Goal: Task Accomplishment & Management: Manage account settings

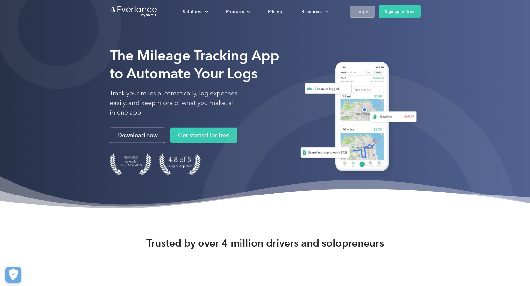
click at [358, 11] on div "Login" at bounding box center [363, 12] width 12 height 8
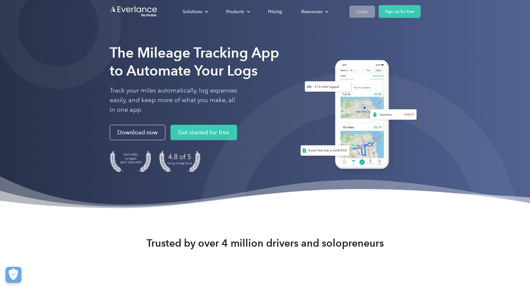
click at [361, 13] on div "Login" at bounding box center [363, 12] width 12 height 8
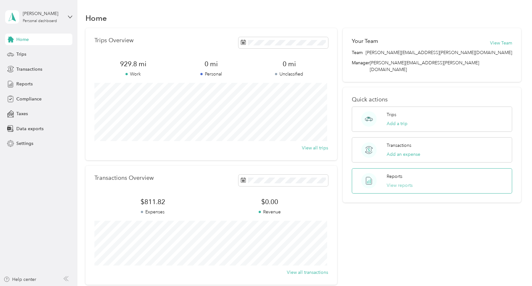
click at [402, 182] on button "View reports" at bounding box center [400, 185] width 26 height 7
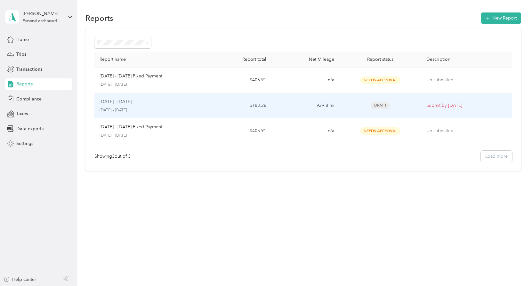
click at [213, 108] on td "$183.26" at bounding box center [237, 106] width 68 height 26
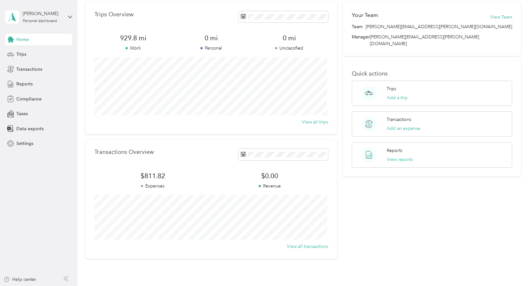
scroll to position [24, 0]
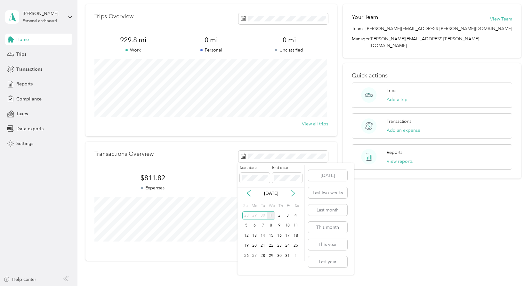
click at [294, 194] on icon at bounding box center [293, 194] width 3 height 6
click at [249, 193] on icon at bounding box center [248, 193] width 6 height 6
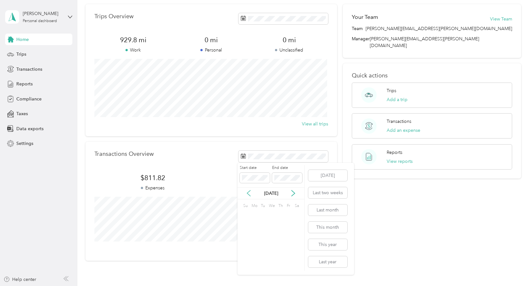
click at [249, 193] on icon at bounding box center [248, 193] width 6 height 6
click at [248, 193] on icon at bounding box center [248, 194] width 3 height 6
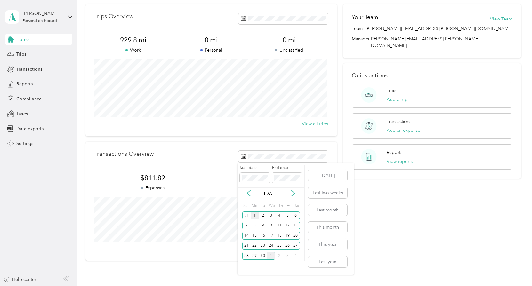
click at [254, 216] on div "1" at bounding box center [255, 216] width 8 height 8
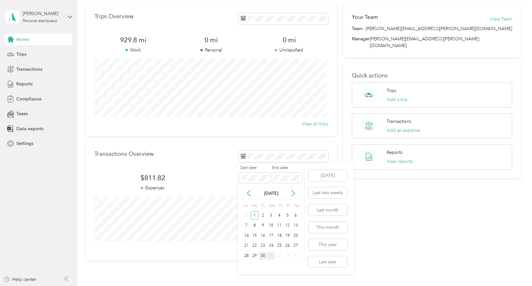
click at [266, 256] on div "30" at bounding box center [263, 256] width 8 height 8
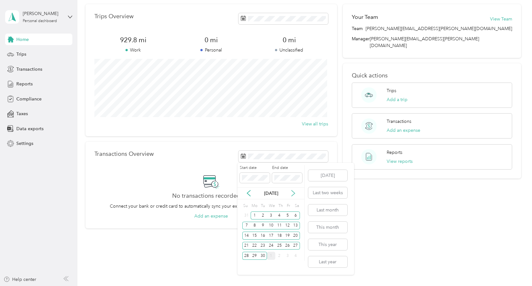
click at [293, 194] on icon at bounding box center [293, 193] width 6 height 6
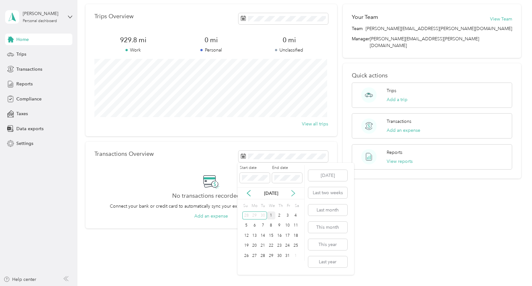
click at [293, 194] on icon at bounding box center [293, 193] width 6 height 6
click at [295, 175] on span at bounding box center [287, 178] width 30 height 10
click at [272, 256] on div "31" at bounding box center [271, 256] width 8 height 8
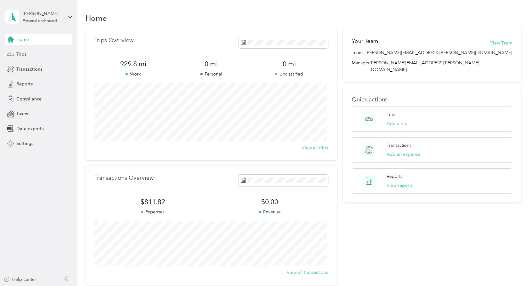
click at [19, 53] on span "Trips" at bounding box center [21, 54] width 10 height 7
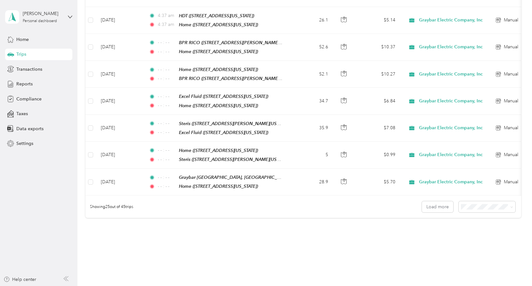
scroll to position [596, 0]
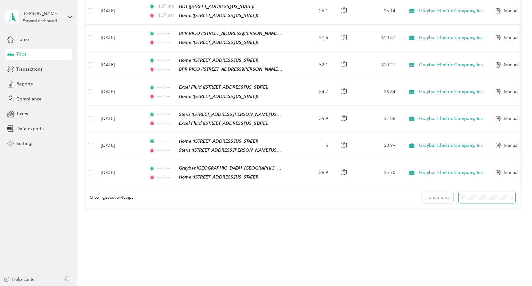
click at [474, 192] on span at bounding box center [487, 197] width 57 height 11
click at [469, 219] on span "100 per load" at bounding box center [475, 220] width 26 height 5
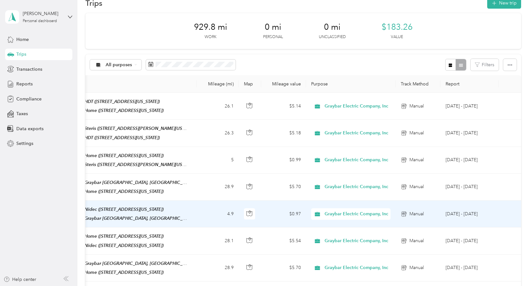
scroll to position [16, 0]
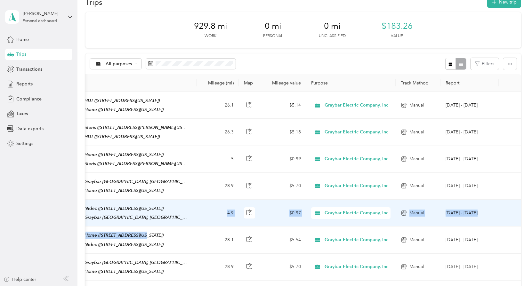
drag, startPoint x: 142, startPoint y: 224, endPoint x: 214, endPoint y: 214, distance: 72.6
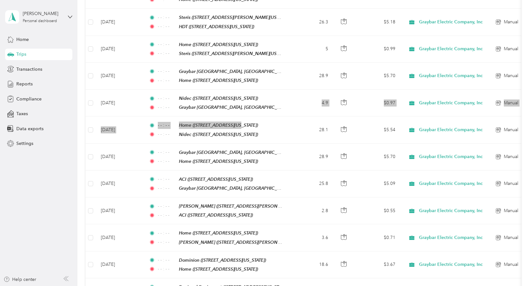
scroll to position [0, 0]
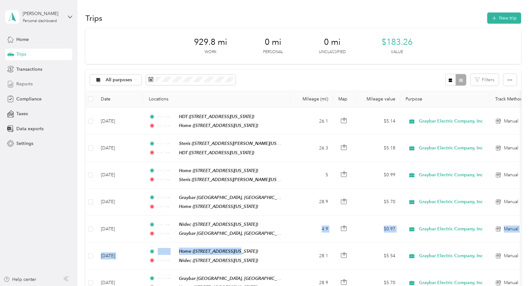
click at [20, 84] on span "Reports" at bounding box center [24, 84] width 16 height 7
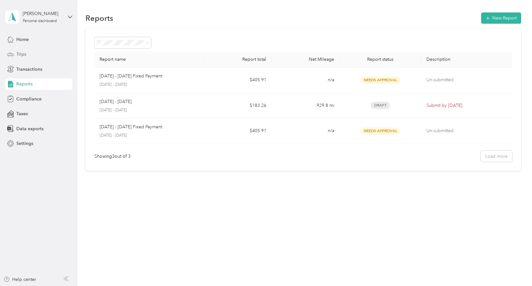
click at [23, 51] on span "Trips" at bounding box center [21, 54] width 10 height 7
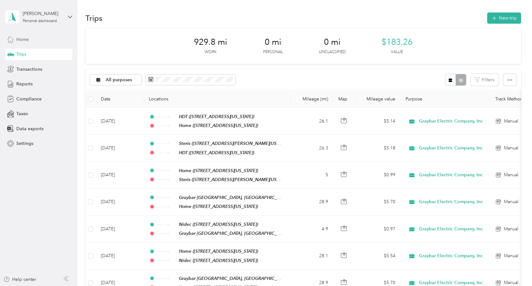
click at [22, 43] on span "Home" at bounding box center [22, 39] width 12 height 7
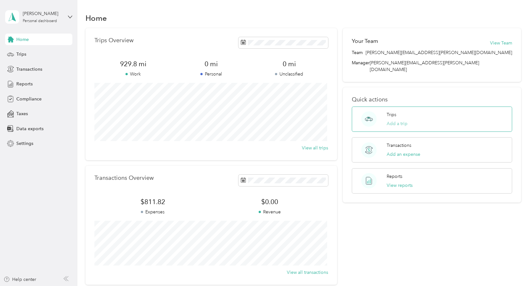
click at [394, 120] on button "Add a trip" at bounding box center [397, 123] width 21 height 7
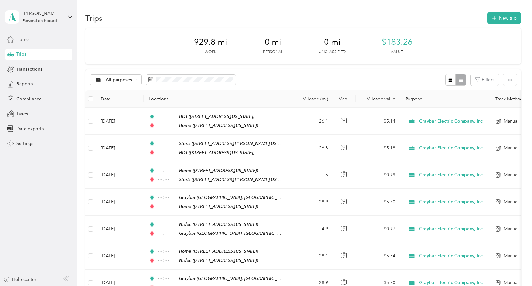
click at [22, 40] on span "Home" at bounding box center [22, 39] width 12 height 7
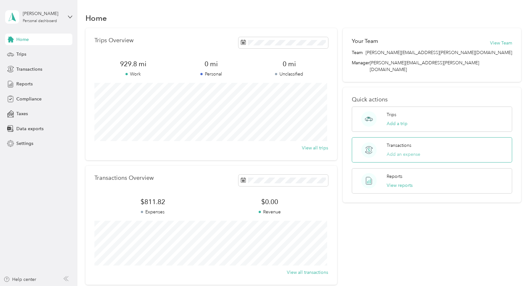
click at [400, 151] on button "Add an expense" at bounding box center [404, 154] width 34 height 7
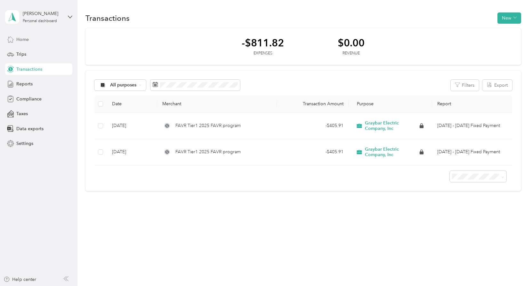
click at [18, 39] on span "Home" at bounding box center [22, 39] width 12 height 7
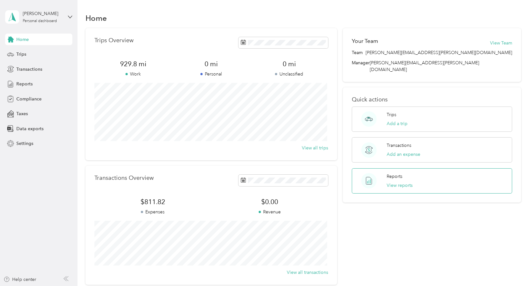
click at [422, 175] on div "Reports View reports" at bounding box center [432, 180] width 160 height 25
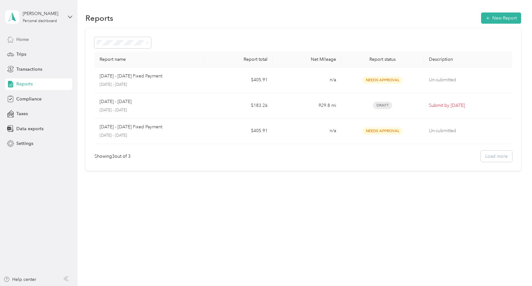
click at [20, 38] on span "Home" at bounding box center [22, 39] width 12 height 7
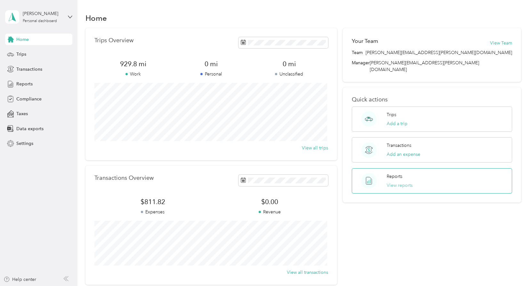
click at [393, 182] on button "View reports" at bounding box center [400, 185] width 26 height 7
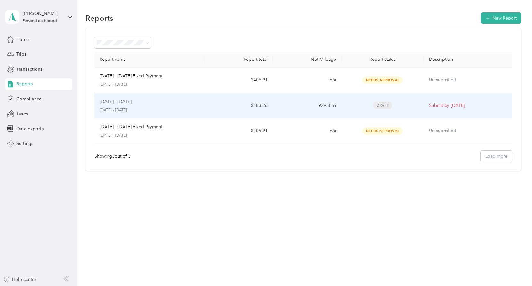
click at [306, 104] on td "929.8 mi" at bounding box center [307, 106] width 68 height 26
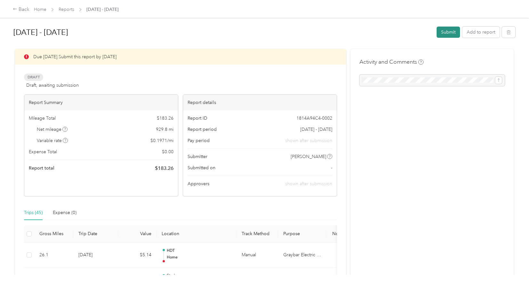
click at [443, 31] on button "Submit" at bounding box center [448, 32] width 23 height 11
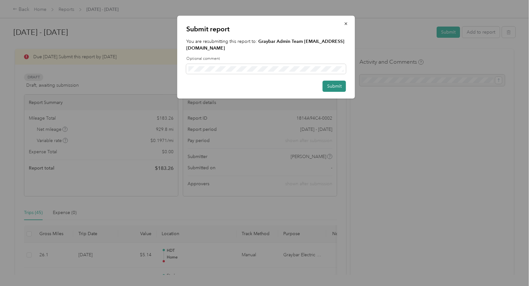
click at [331, 81] on button "Submit" at bounding box center [334, 86] width 23 height 11
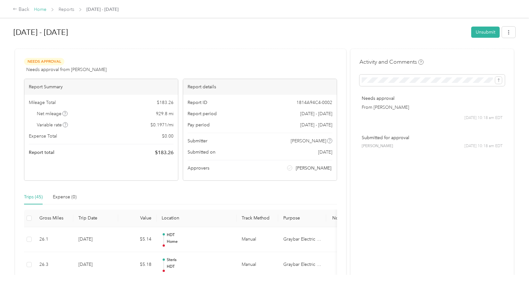
click at [39, 9] on link "Home" at bounding box center [40, 9] width 12 height 5
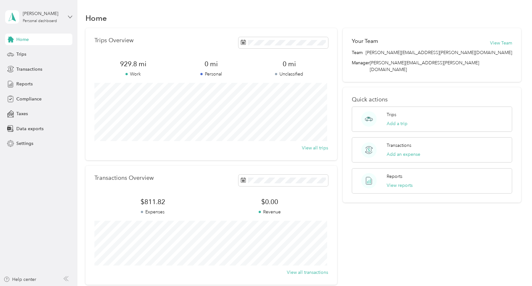
click at [71, 16] on icon at bounding box center [70, 17] width 4 height 4
click at [24, 53] on div "Log out" at bounding box center [23, 52] width 25 height 7
